Goal: Information Seeking & Learning: Find specific fact

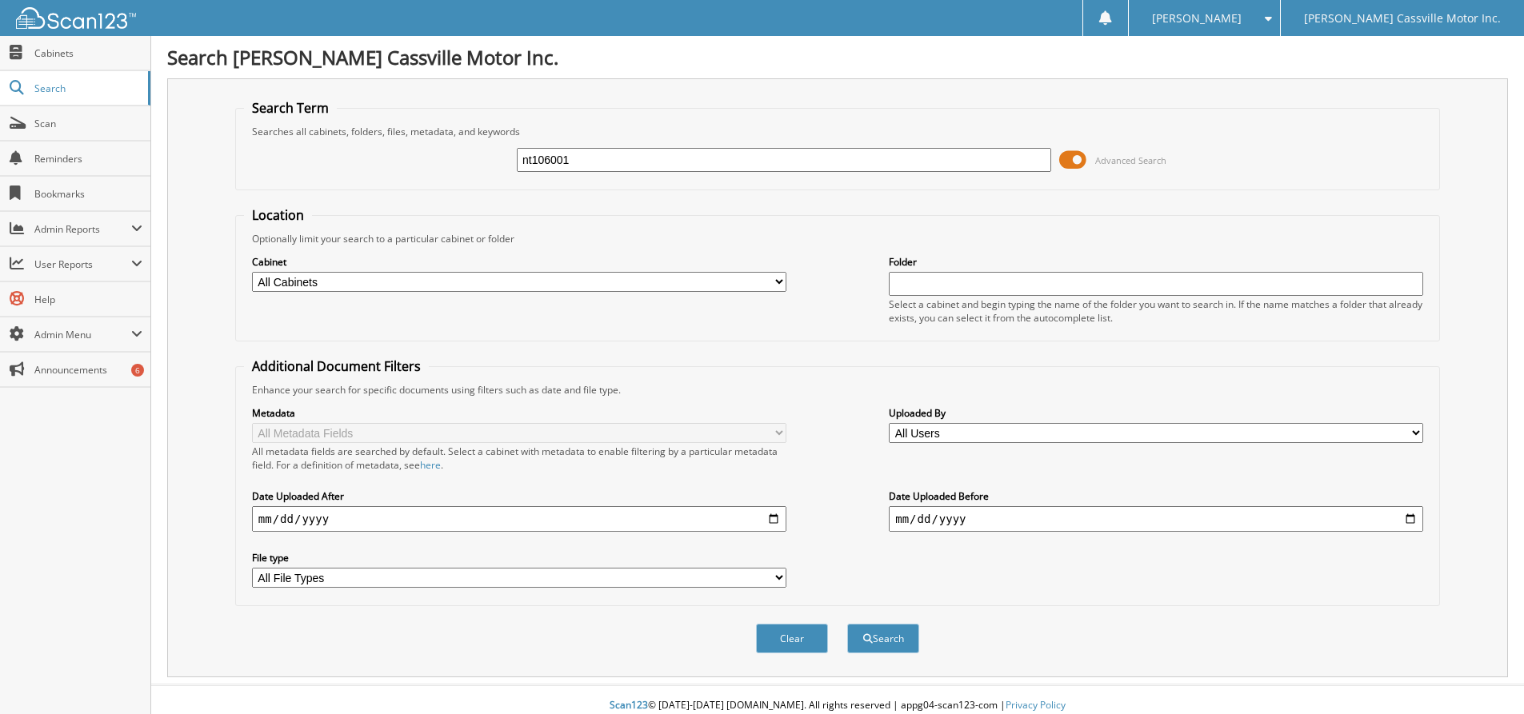
type input "nt106001"
click at [847, 624] on button "Search" at bounding box center [883, 639] width 72 height 30
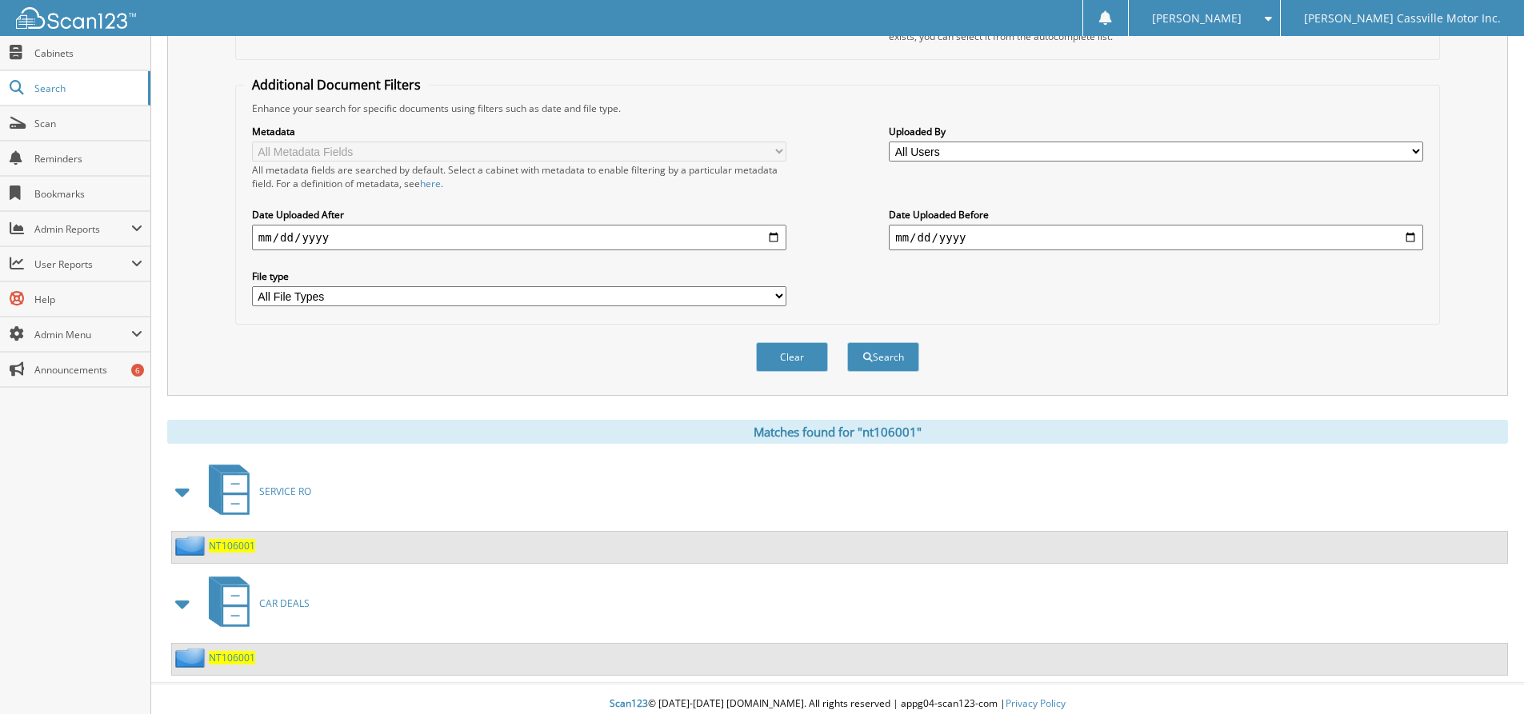
scroll to position [292, 0]
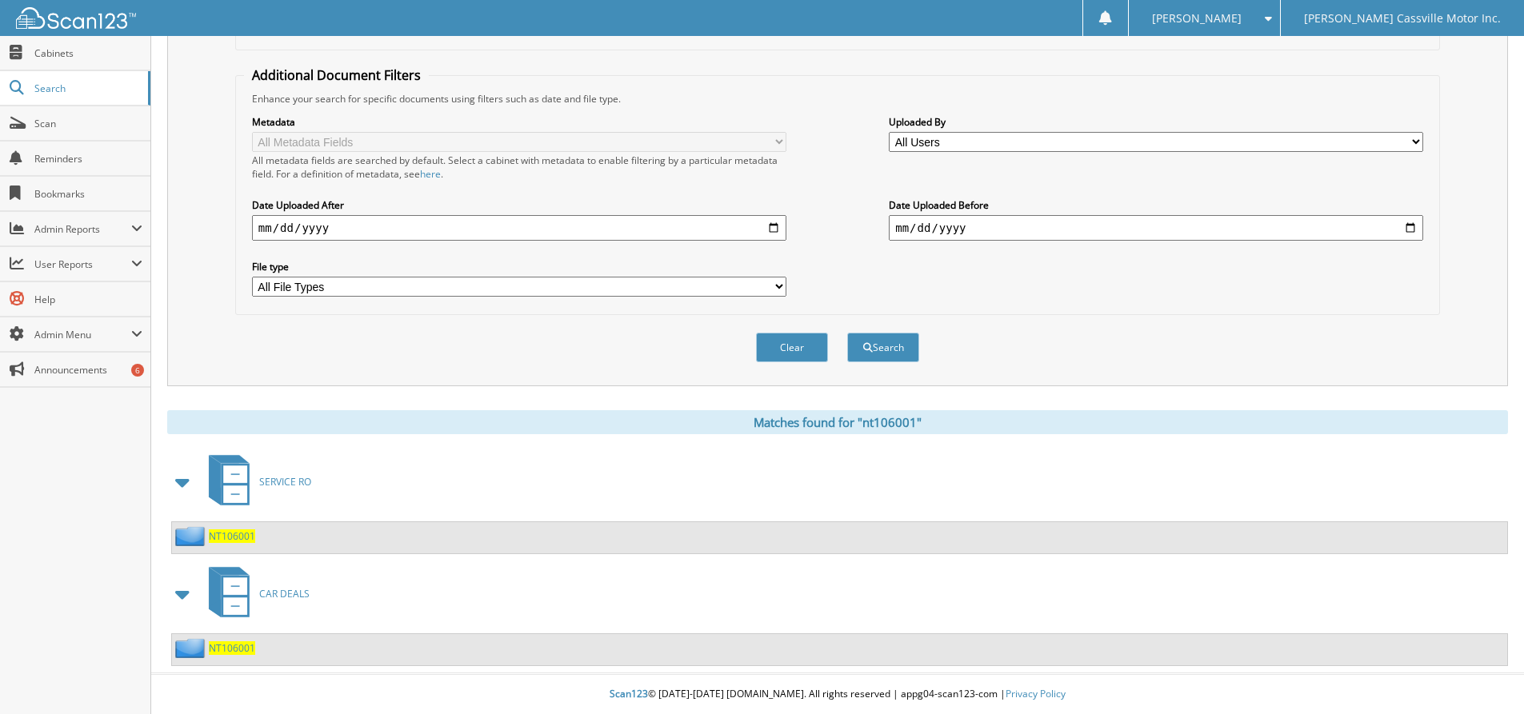
click at [295, 596] on span "CAR DEALS" at bounding box center [284, 594] width 50 height 14
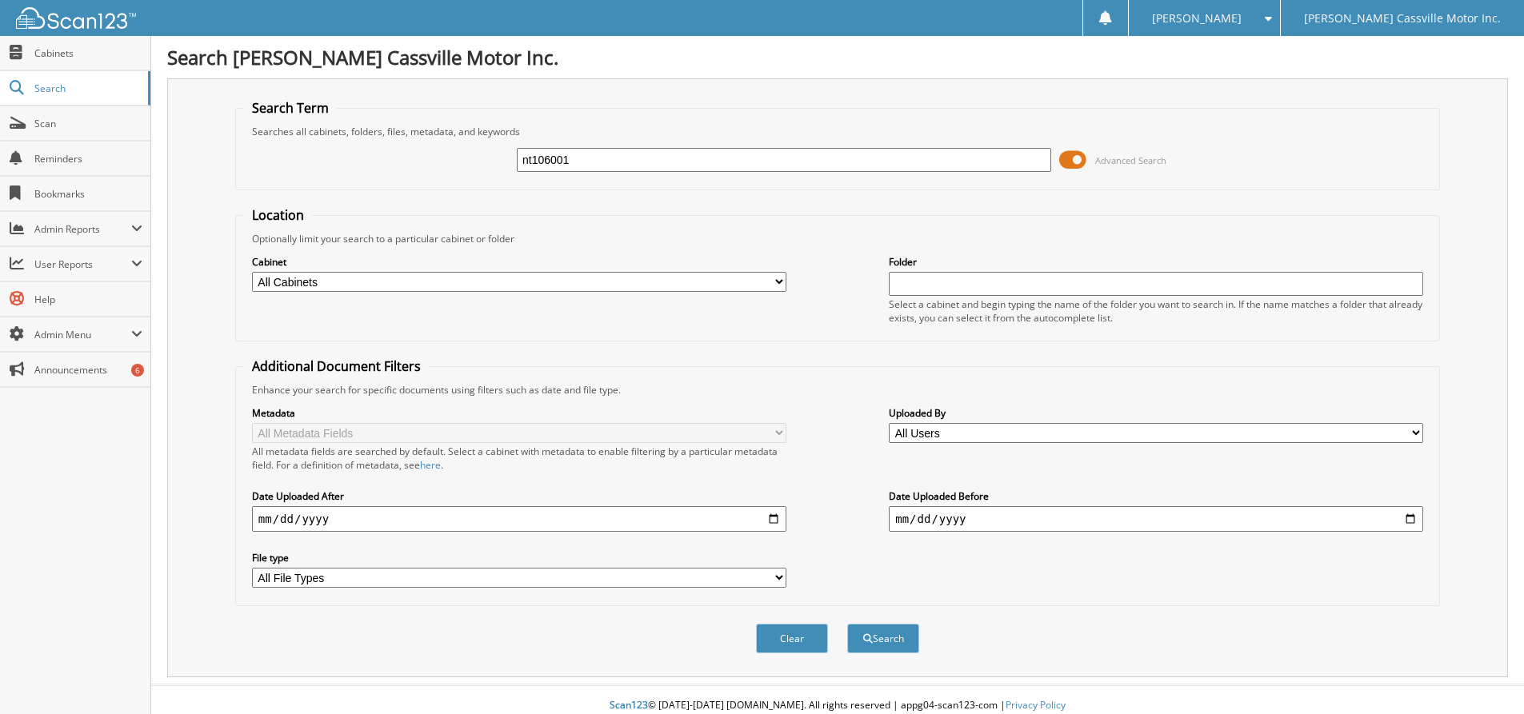
type input "nt106001"
click at [847, 624] on button "Search" at bounding box center [883, 639] width 72 height 30
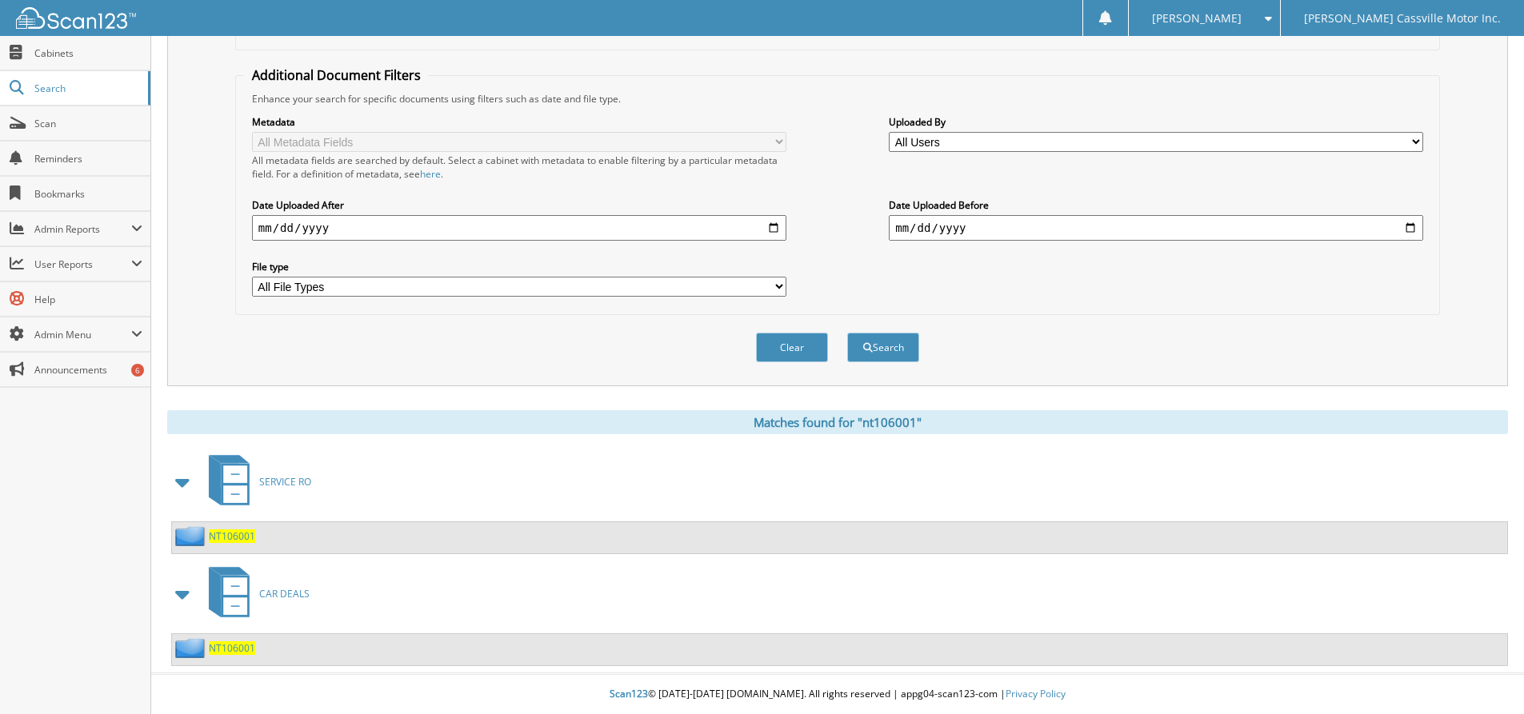
scroll to position [292, 0]
click at [283, 590] on span "CAR DEALS" at bounding box center [284, 594] width 50 height 14
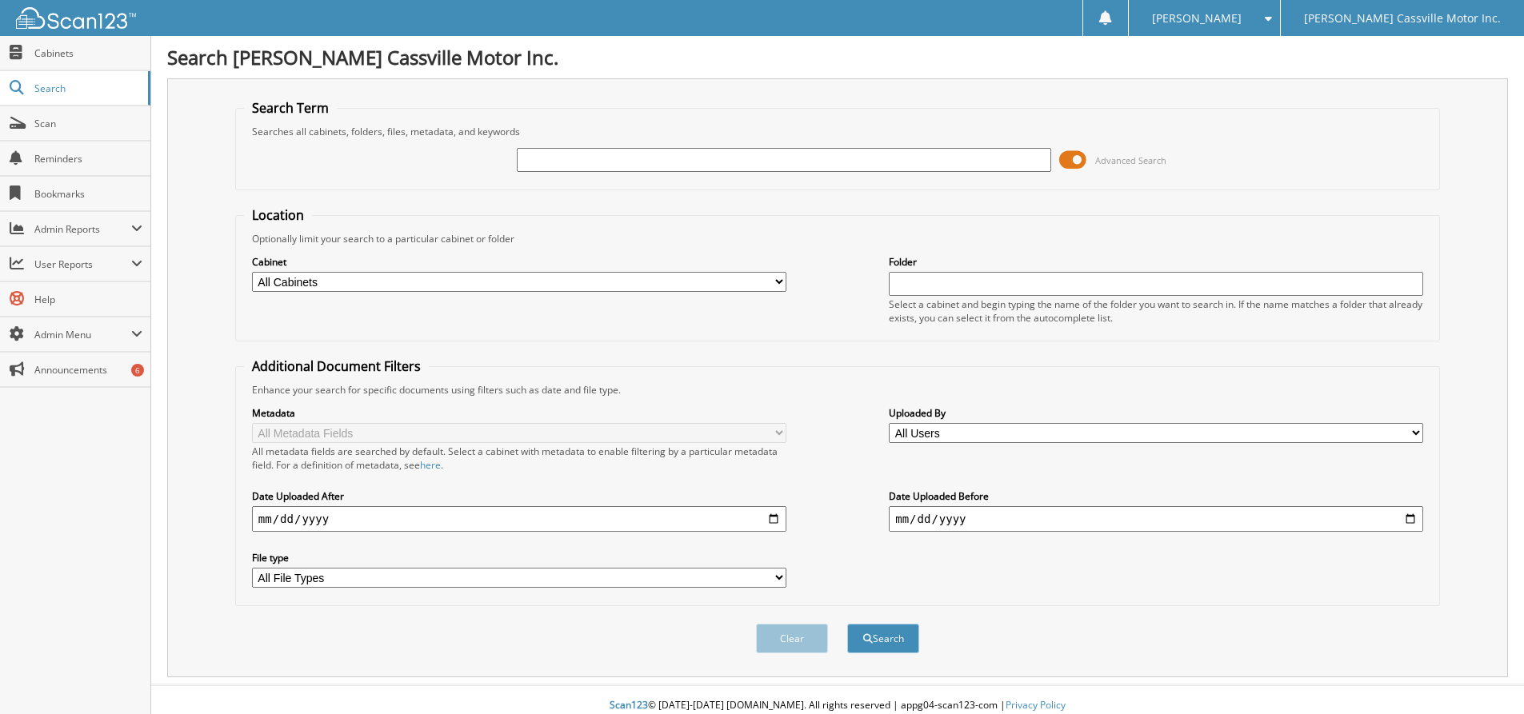
click at [566, 158] on input "text" at bounding box center [784, 160] width 534 height 24
type input "nt167741"
click at [847, 624] on button "Search" at bounding box center [883, 639] width 72 height 30
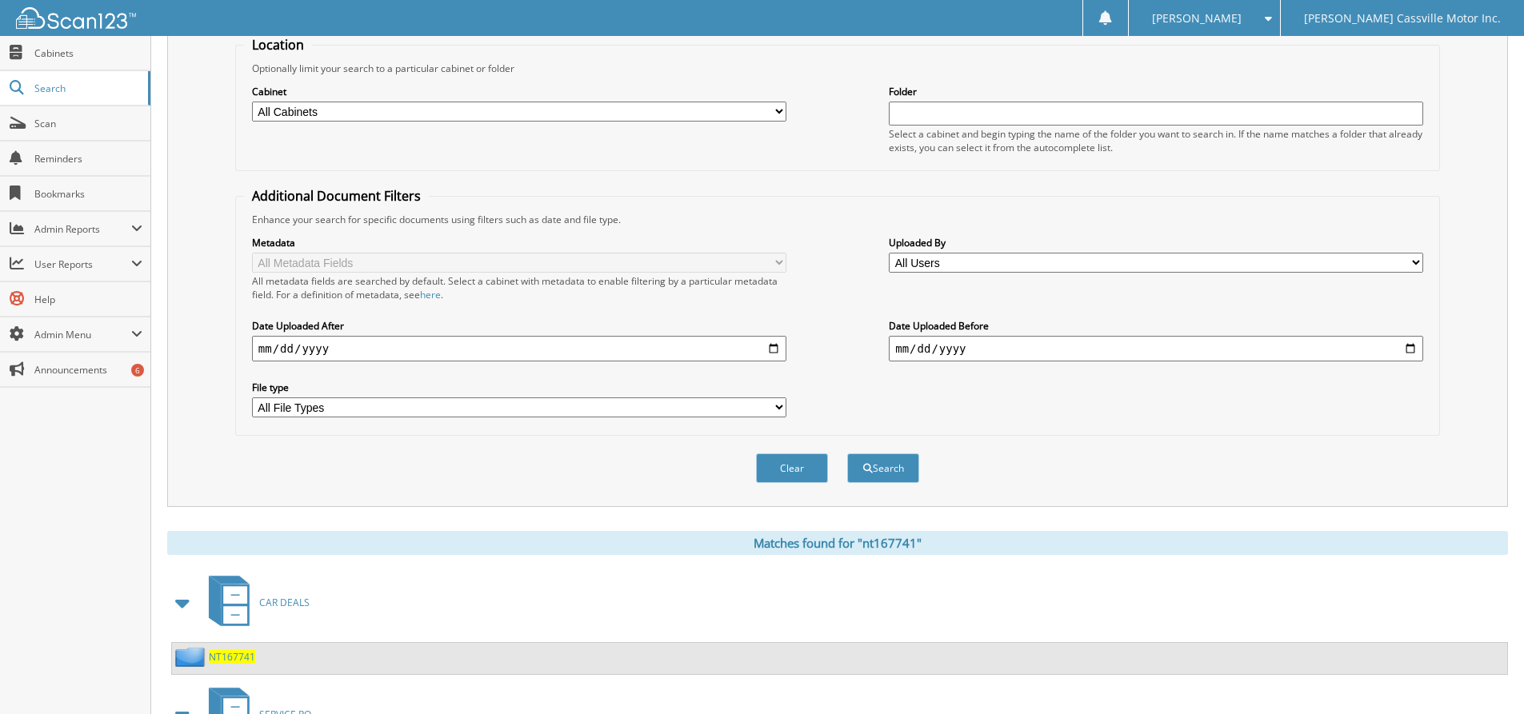
scroll to position [292, 0]
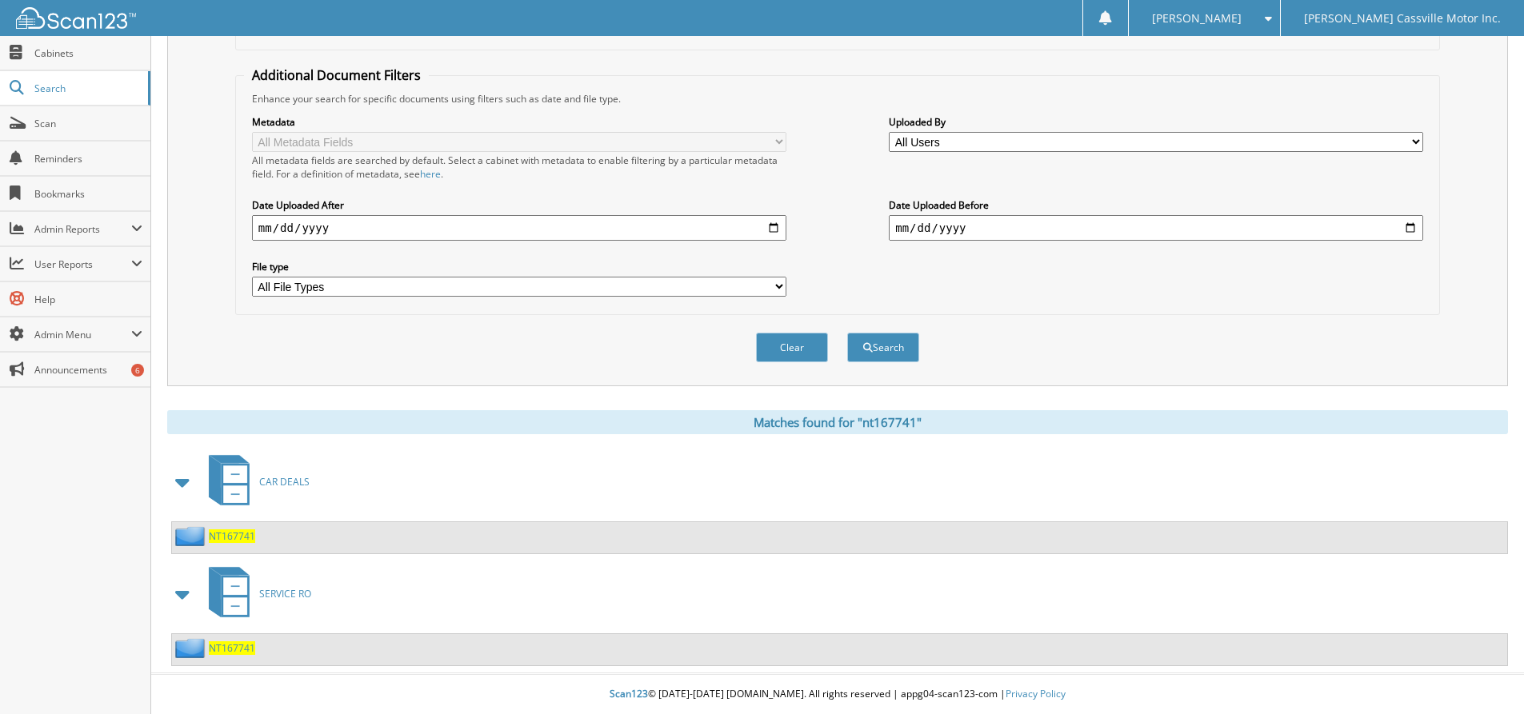
click at [272, 489] on link "CAR DEALS" at bounding box center [254, 481] width 110 height 63
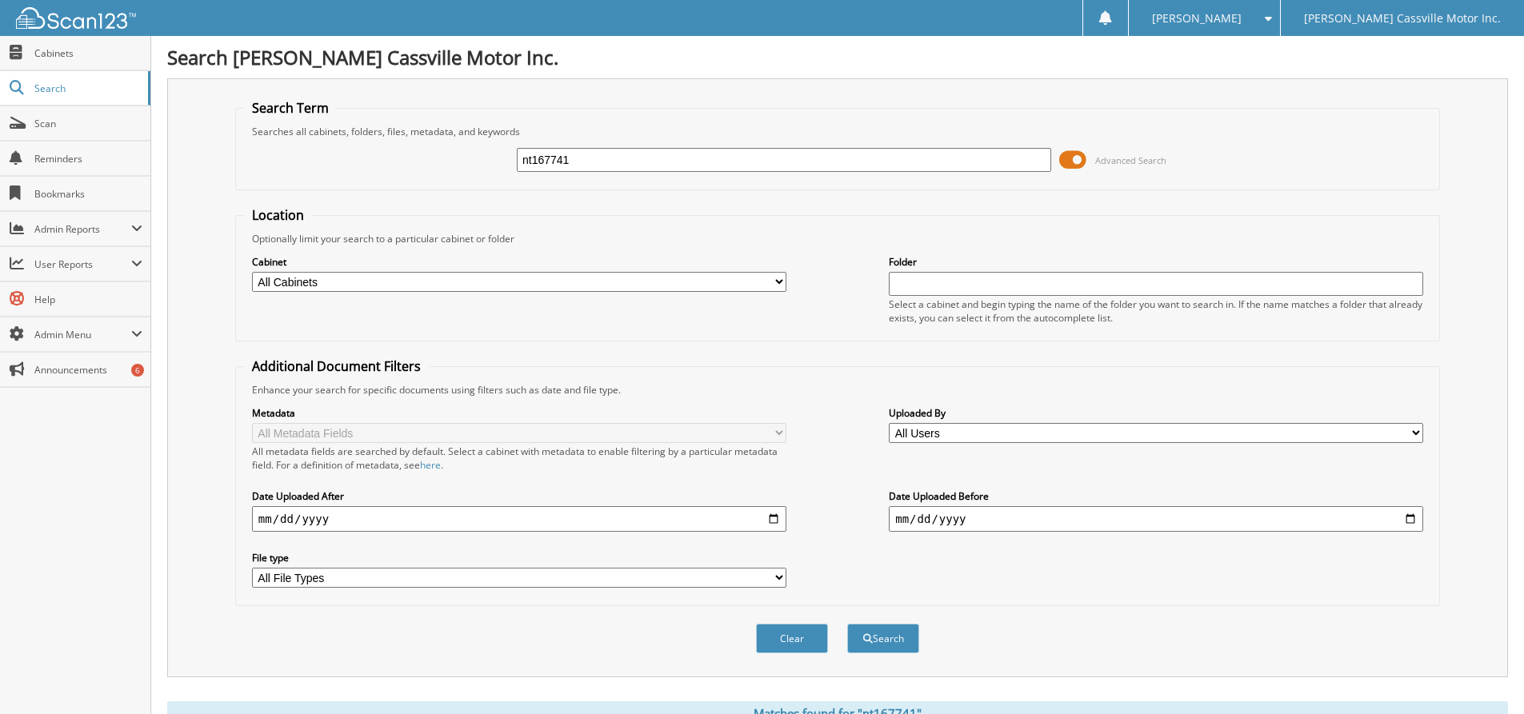
click at [590, 161] on input "nt167741" at bounding box center [784, 160] width 534 height 24
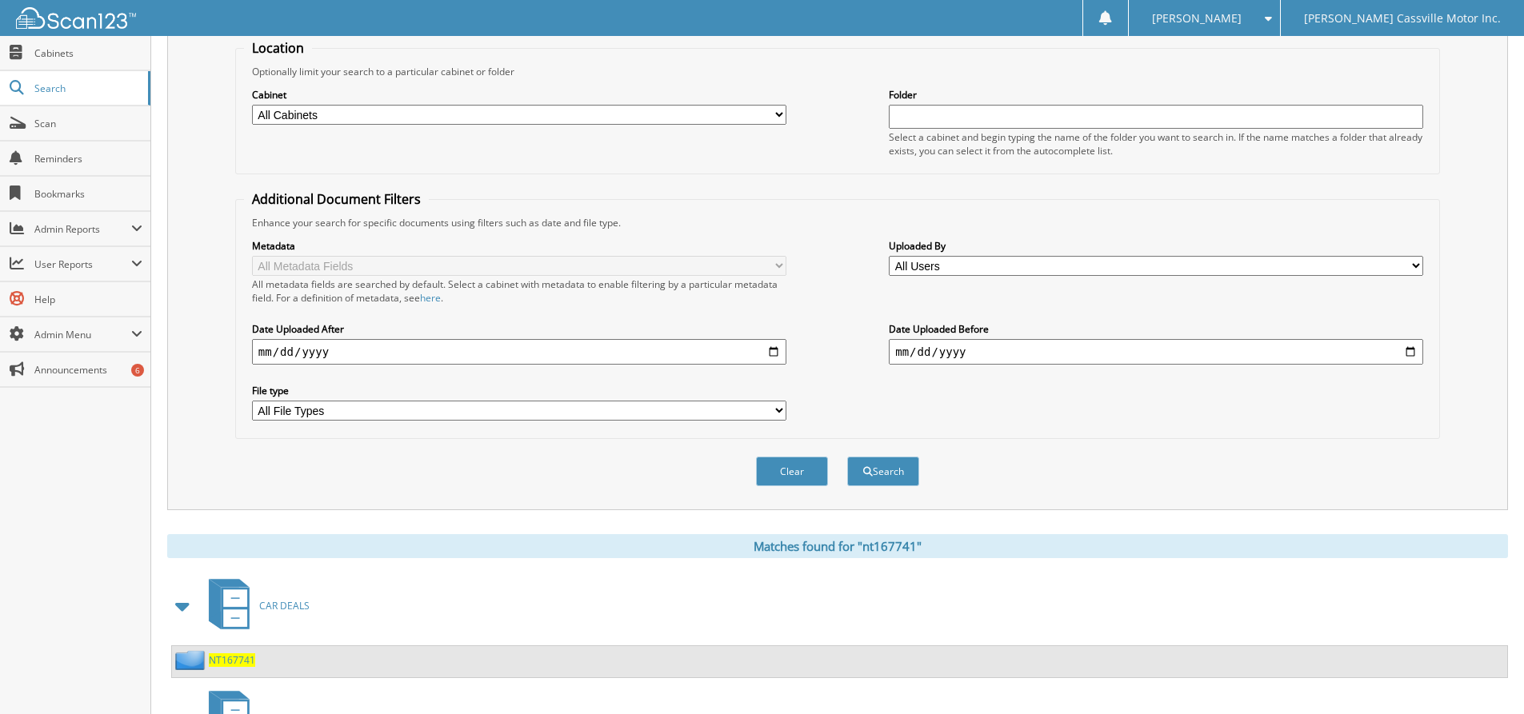
scroll to position [292, 0]
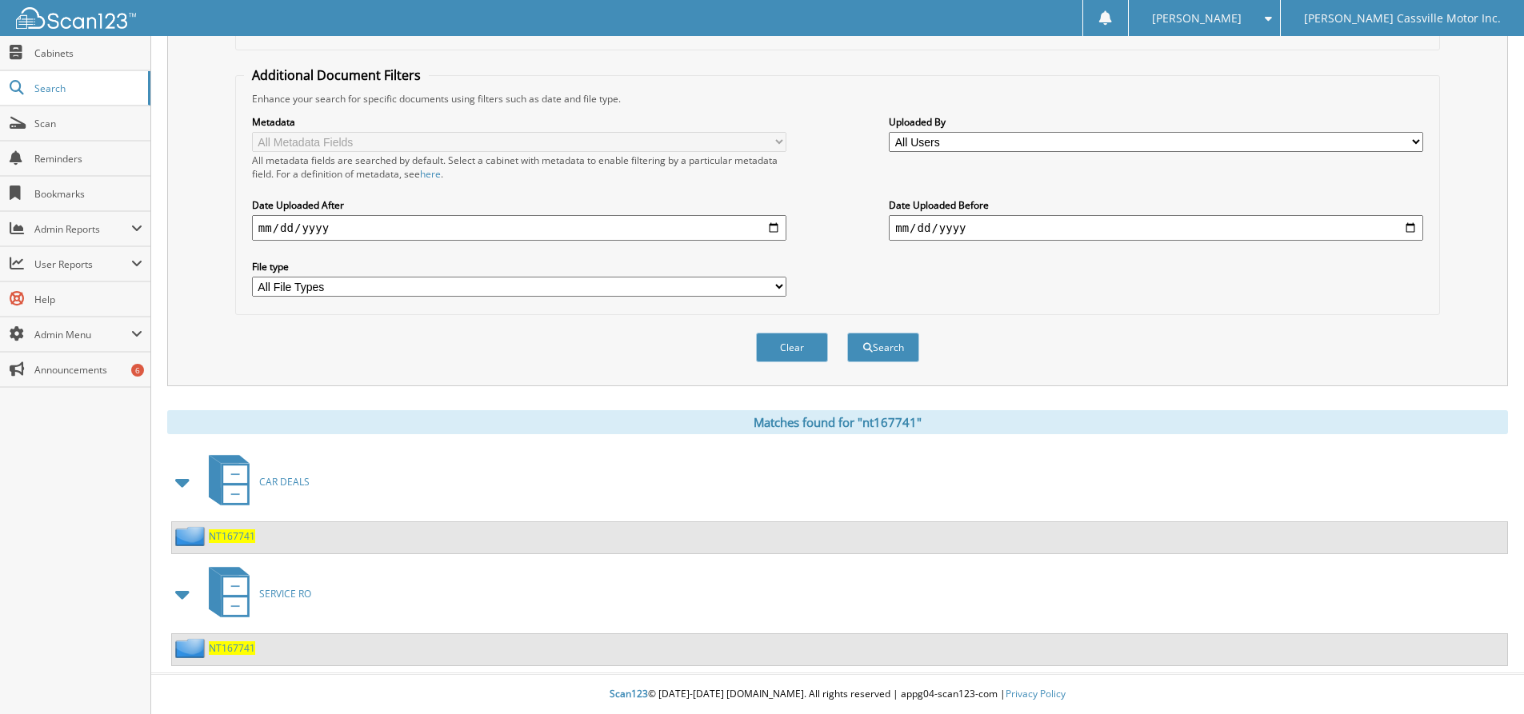
click at [284, 477] on span "CAR DEALS" at bounding box center [284, 482] width 50 height 14
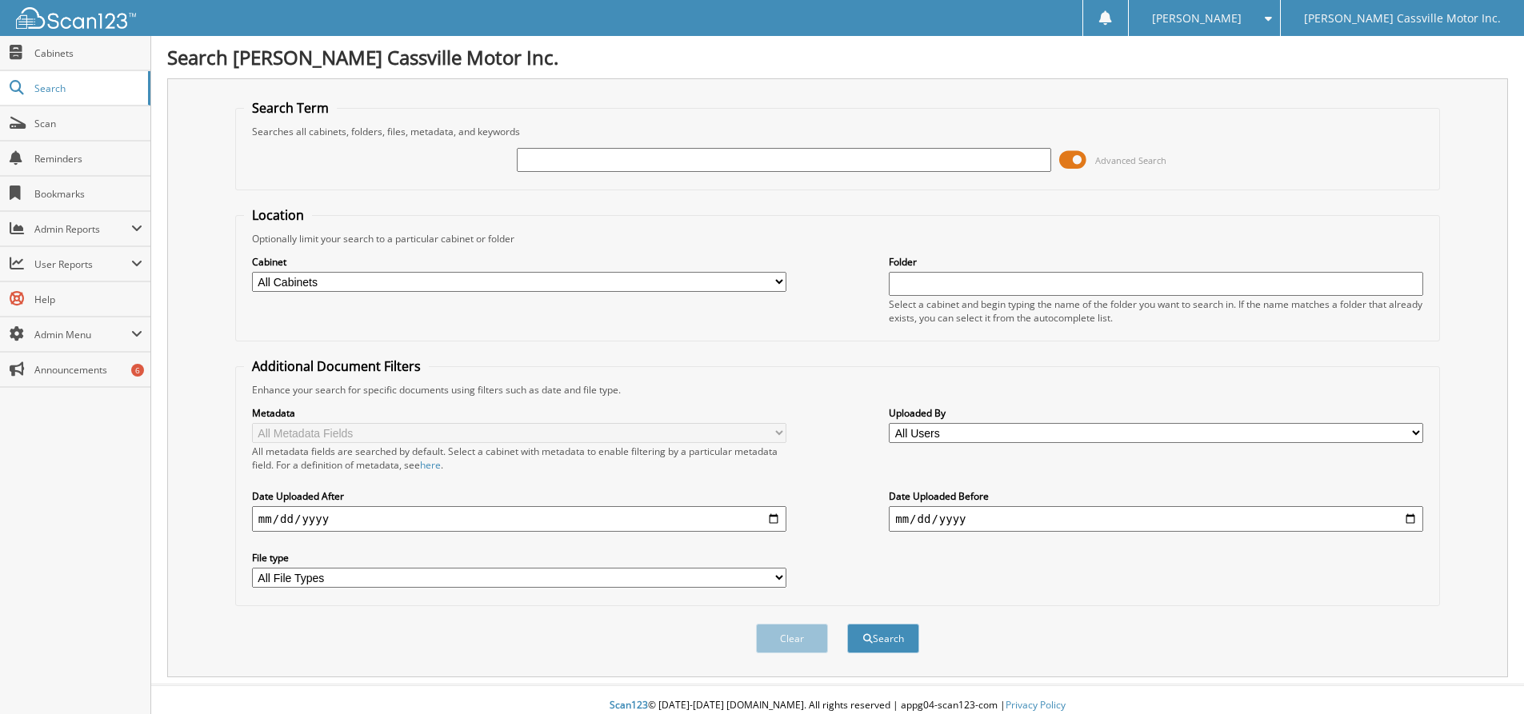
click at [719, 158] on input "text" at bounding box center [784, 160] width 534 height 24
type input "ld621835"
click at [847, 624] on button "Search" at bounding box center [883, 639] width 72 height 30
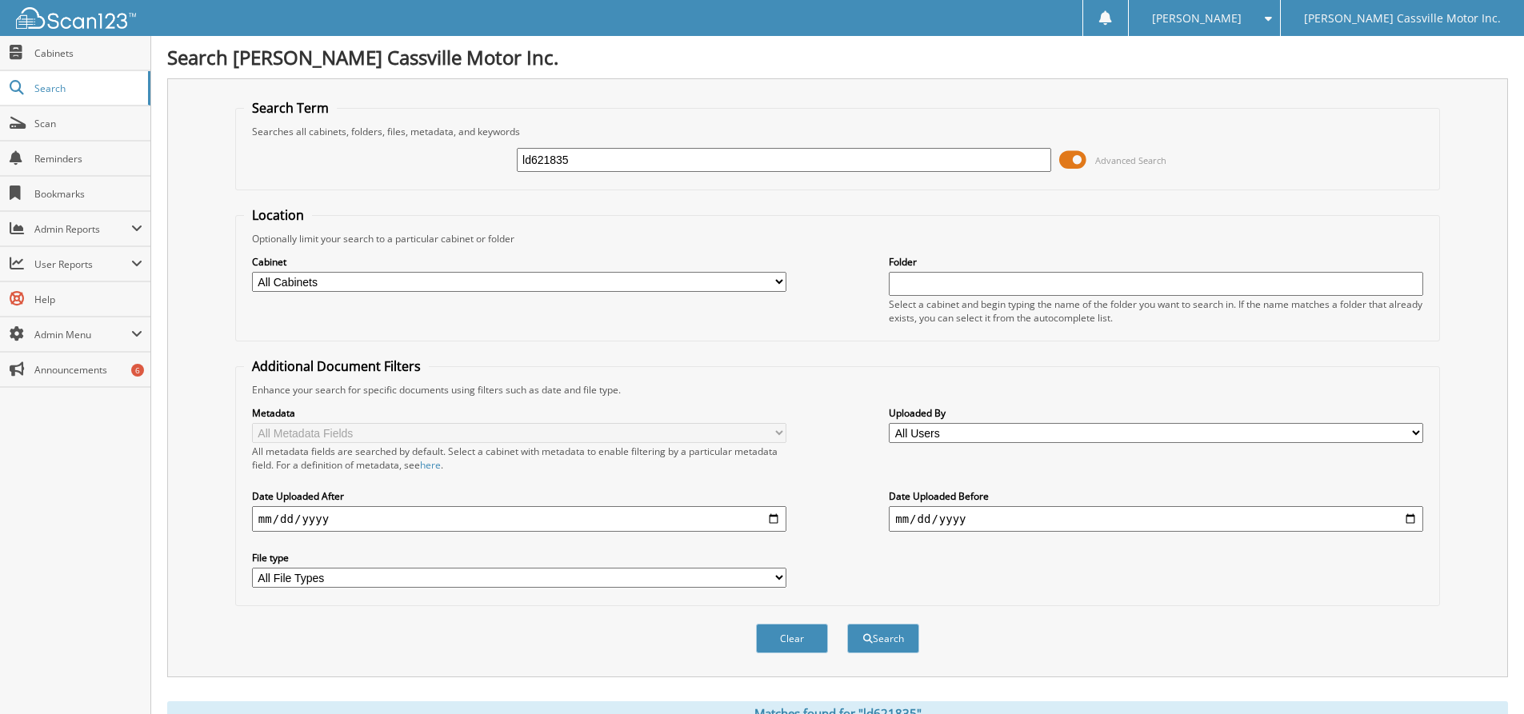
click at [769, 156] on input "ld621835" at bounding box center [784, 160] width 534 height 24
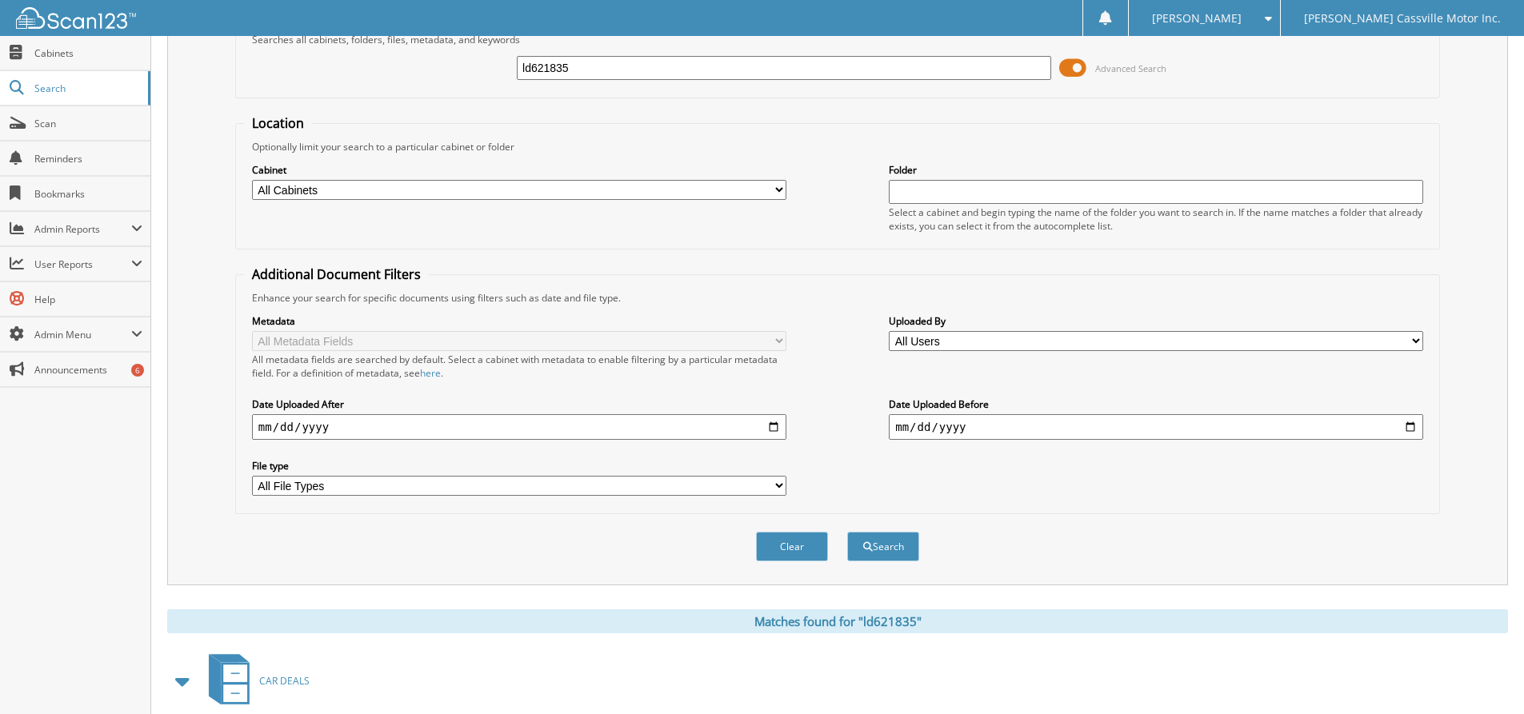
scroll to position [292, 0]
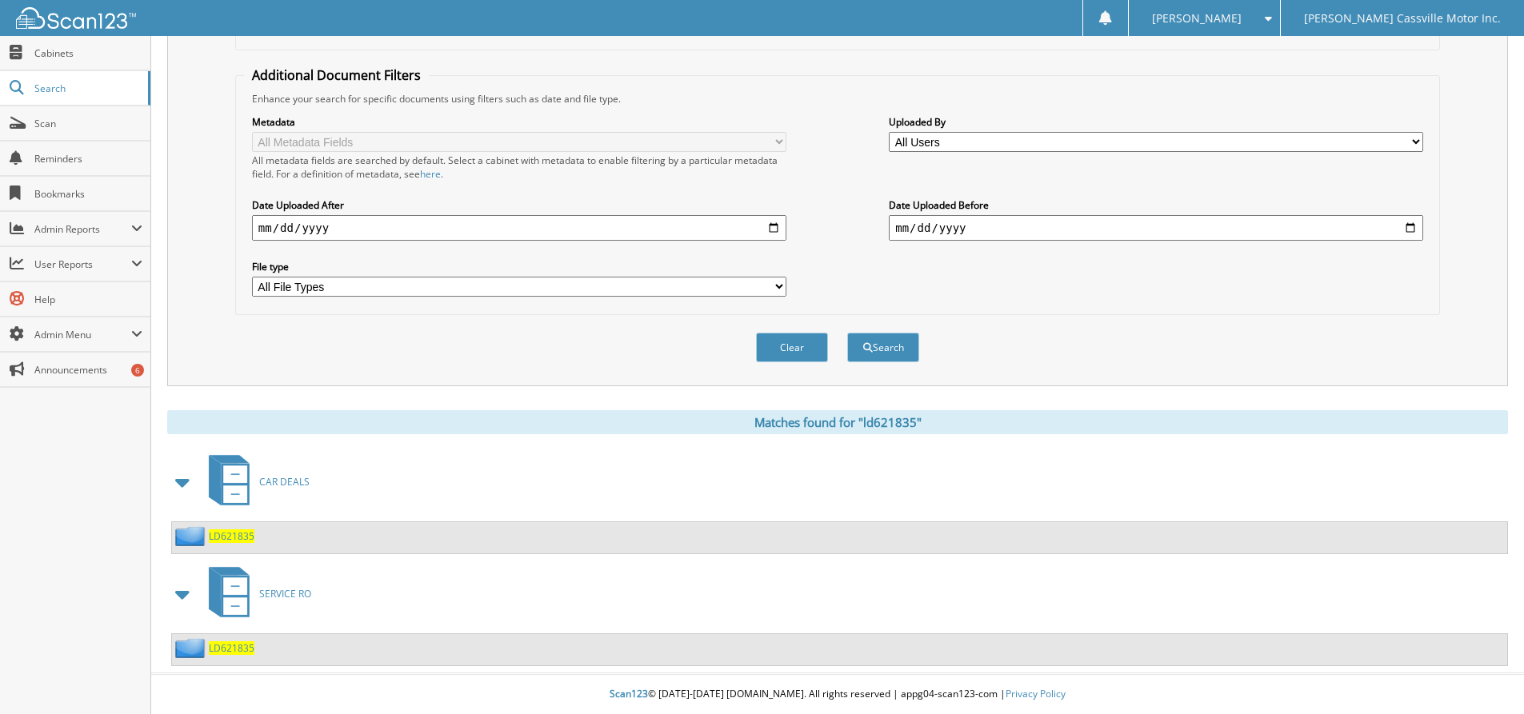
click at [225, 536] on span "LD621835" at bounding box center [232, 537] width 46 height 14
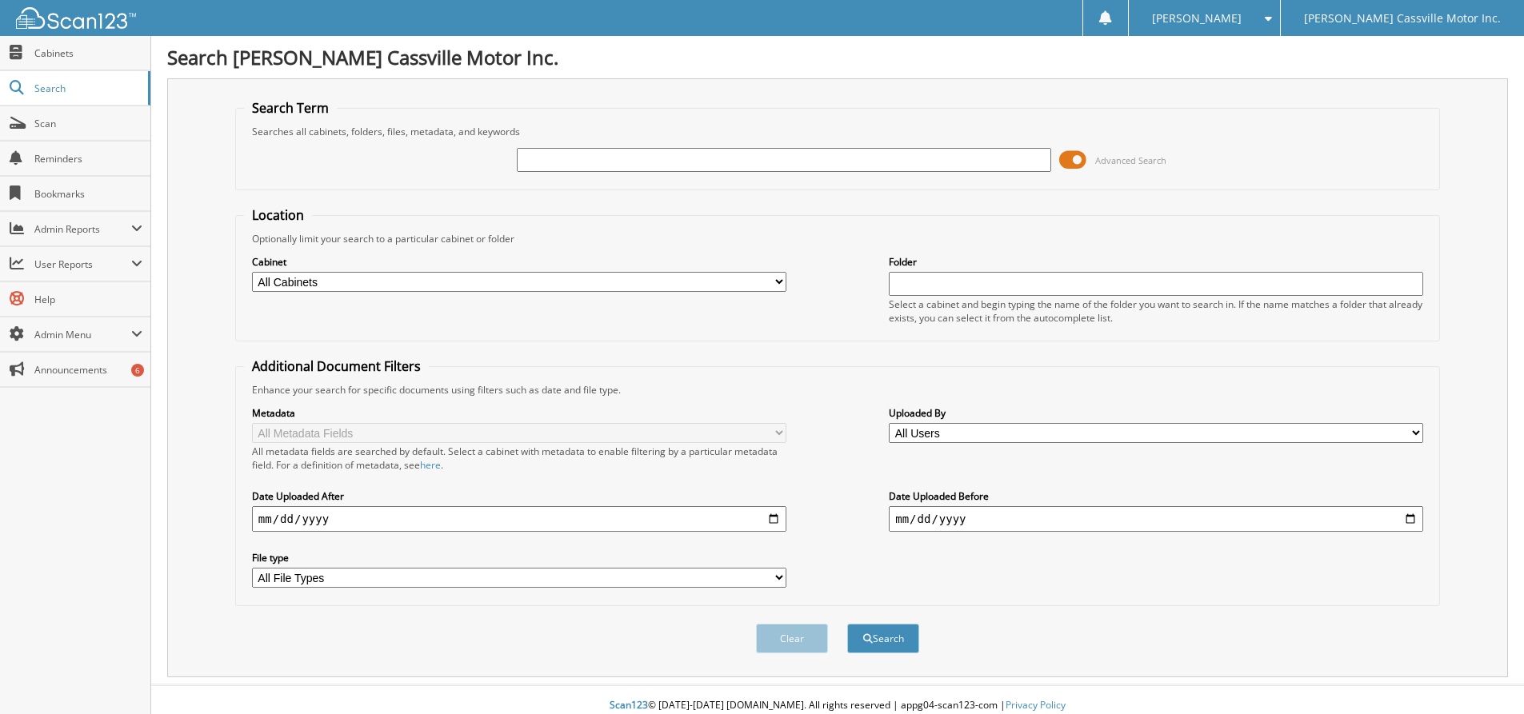
click at [710, 160] on input "text" at bounding box center [784, 160] width 534 height 24
type input "schif"
click at [847, 624] on button "Search" at bounding box center [883, 639] width 72 height 30
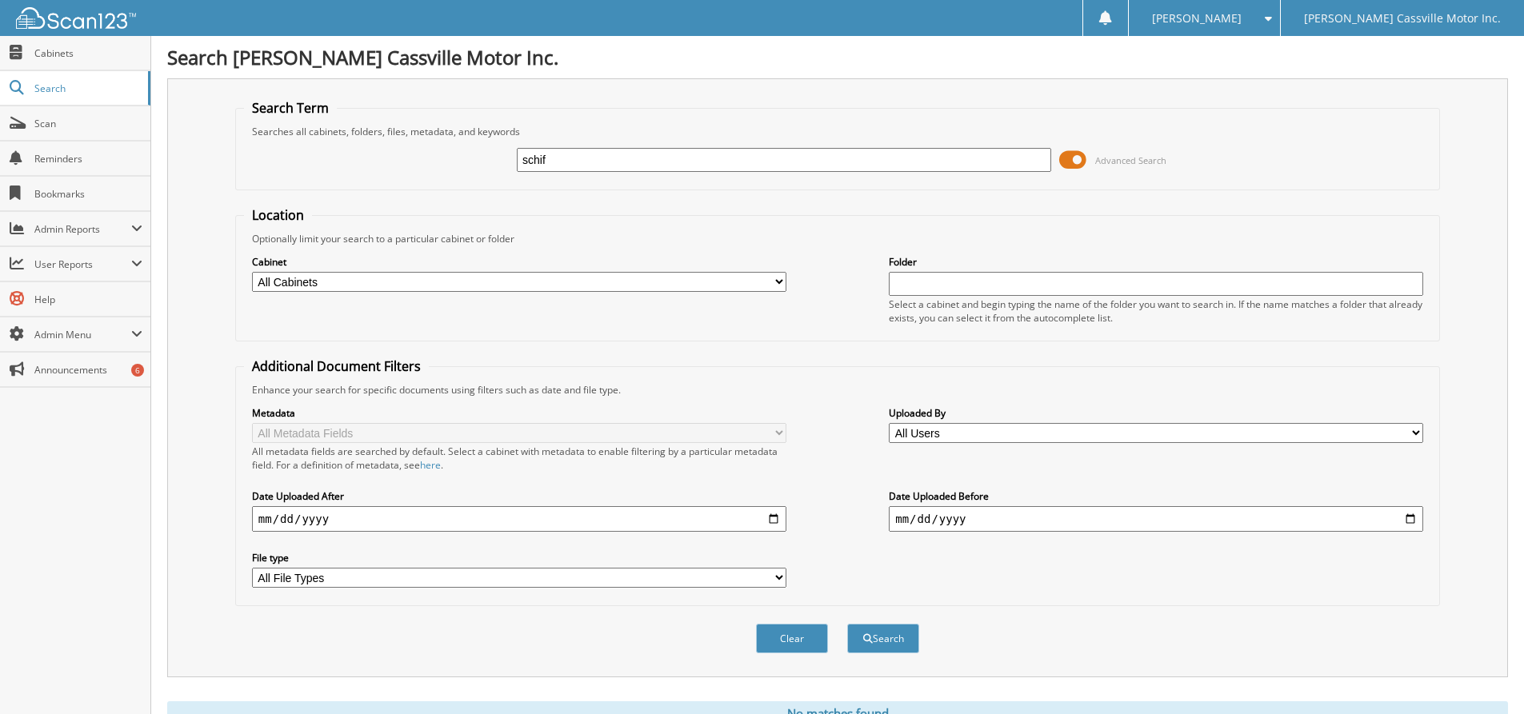
click at [634, 162] on input "schif" at bounding box center [784, 160] width 534 height 24
type input "[PERSON_NAME]"
click at [847, 624] on button "Search" at bounding box center [883, 639] width 72 height 30
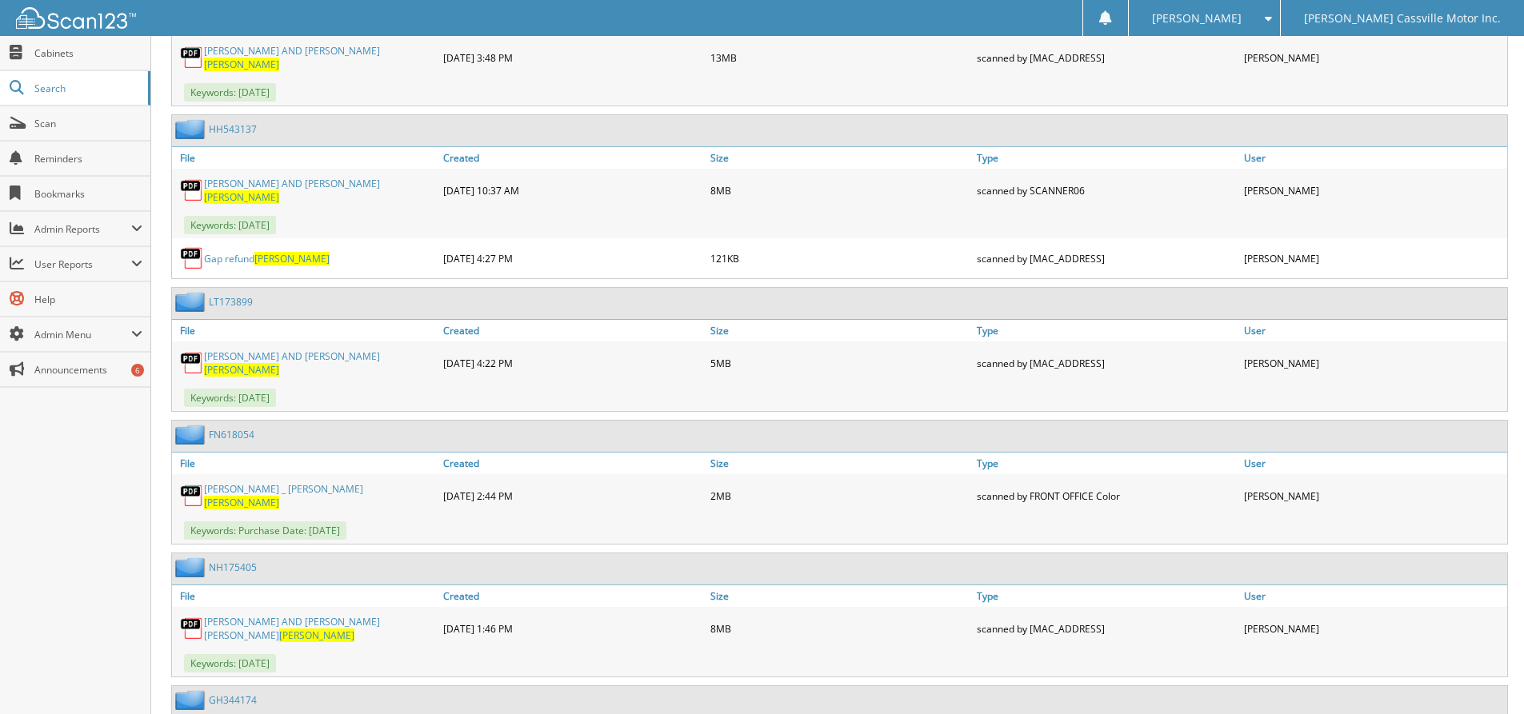
scroll to position [8160, 0]
